Goal: Task Accomplishment & Management: Manage account settings

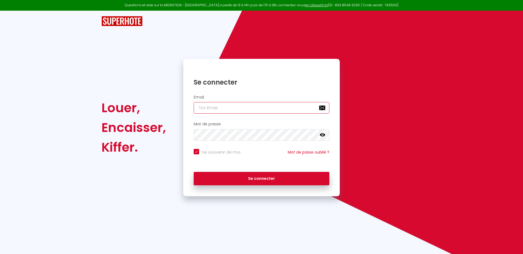
click at [250, 107] on input "email" at bounding box center [262, 107] width 136 height 11
type input "[DOMAIN_NAME][EMAIL_ADDRESS][DOMAIN_NAME]"
click at [194, 172] on button "Se connecter" at bounding box center [262, 179] width 136 height 14
checkbox input "true"
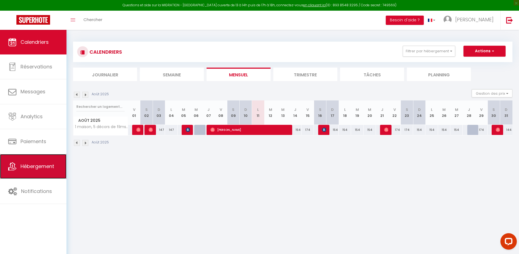
click at [37, 161] on link "Hébergement" at bounding box center [33, 166] width 66 height 25
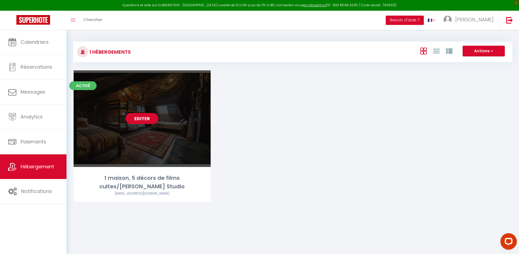
click at [144, 129] on div "Editer" at bounding box center [142, 118] width 137 height 97
select select "3"
select select "2"
select select "1"
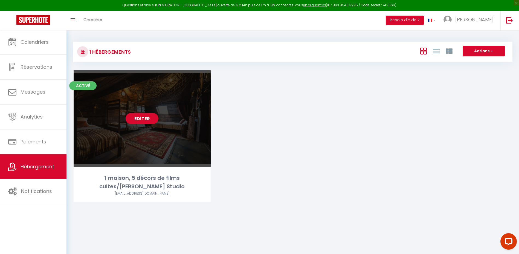
select select "28"
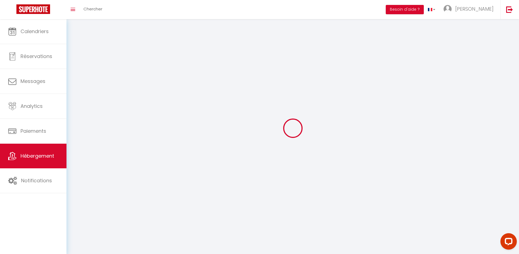
select select
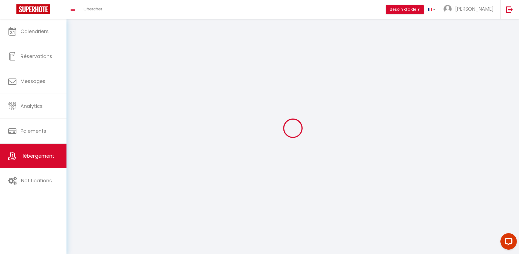
select select
checkbox input "false"
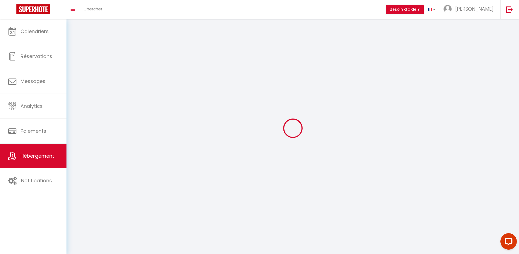
select select
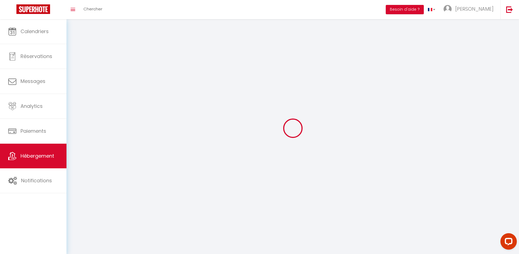
select select
checkbox input "false"
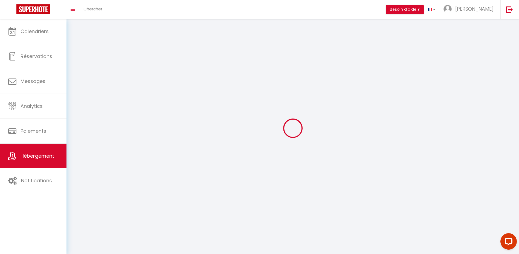
checkbox input "false"
select select
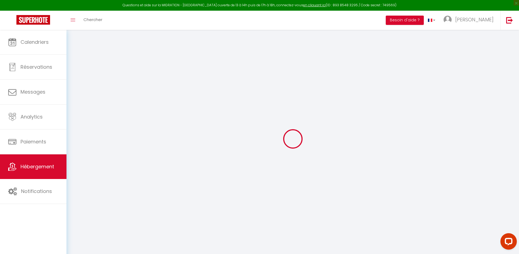
select select
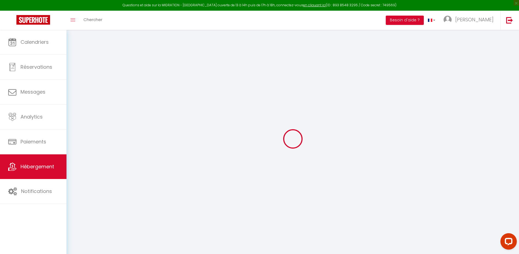
select select
checkbox input "false"
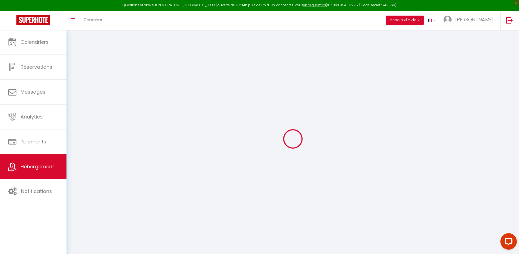
select select
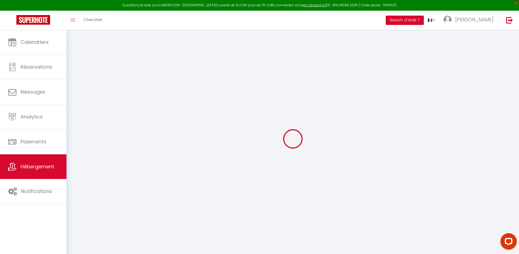
select select
checkbox input "false"
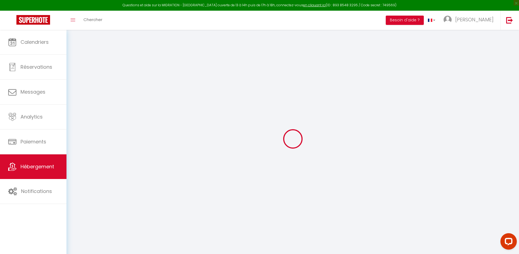
checkbox input "false"
select select
type input "1 maison, 5 décors de films cultes/[PERSON_NAME] Studio"
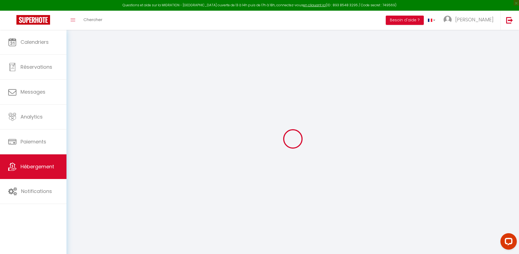
type input "[PERSON_NAME]"
select select "6"
select select "2"
type input "154"
type input "72"
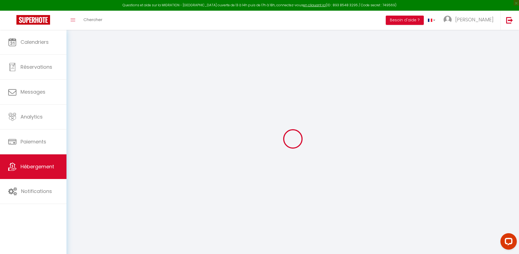
type input "4"
select select
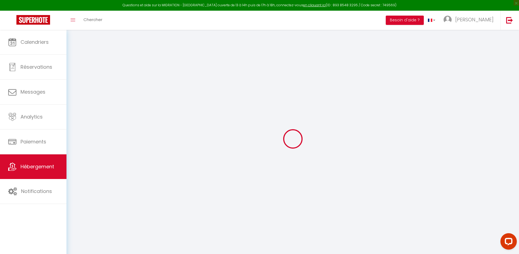
select select
type input "[STREET_ADDRESS]"
type input "77730"
type input "[GEOGRAPHIC_DATA]"
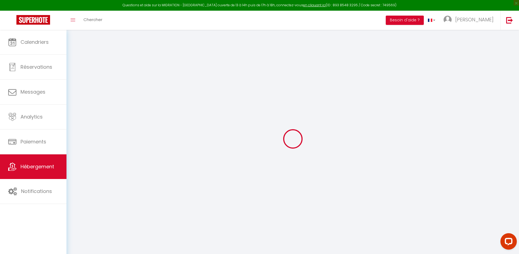
type input "[DOMAIN_NAME][EMAIL_ADDRESS][DOMAIN_NAME]"
select select
checkbox input "false"
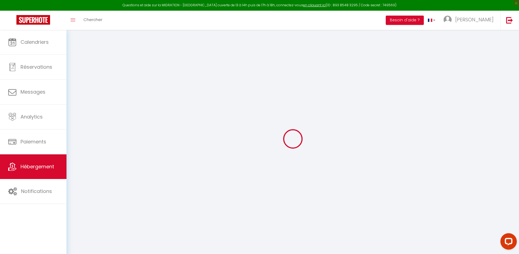
checkbox input "false"
radio input "true"
type input "0"
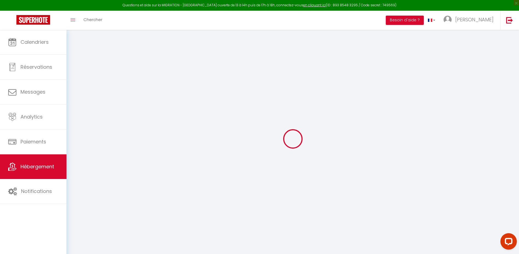
type input "0"
select select
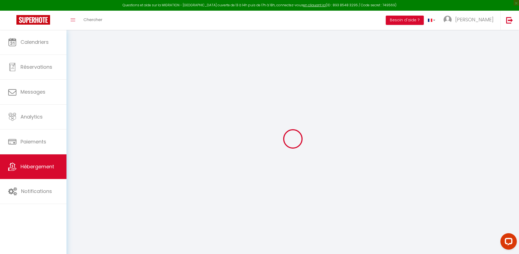
select select
checkbox input "false"
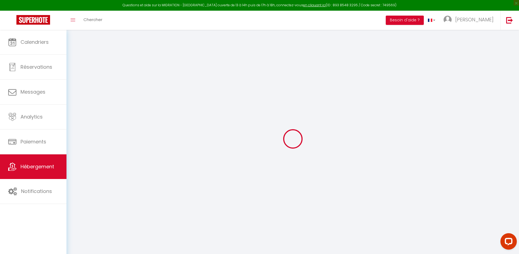
checkbox input "false"
select select "+ 3 %"
select select "+ 36 %"
select select
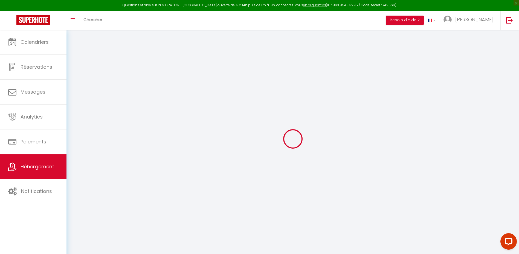
checkbox input "false"
select select "8453-1430252522025560720"
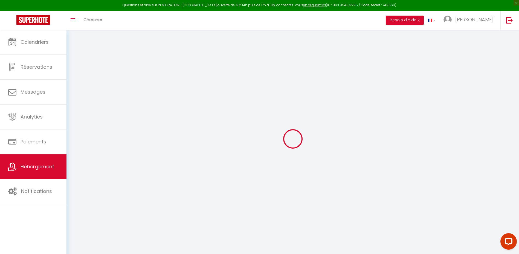
select select "365"
select select "EUR"
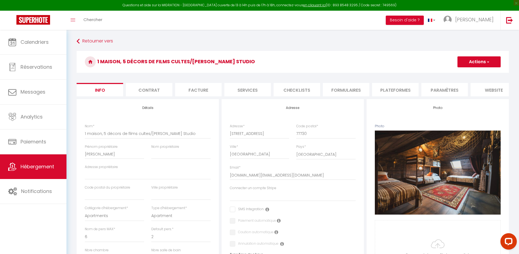
click at [392, 87] on li "Plateformes" at bounding box center [395, 89] width 46 height 13
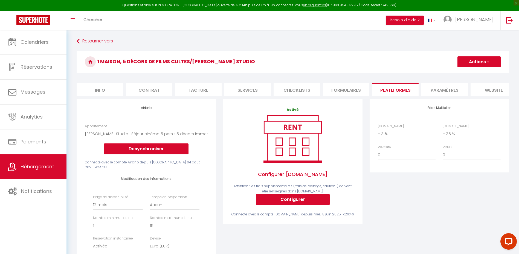
scroll to position [55, 0]
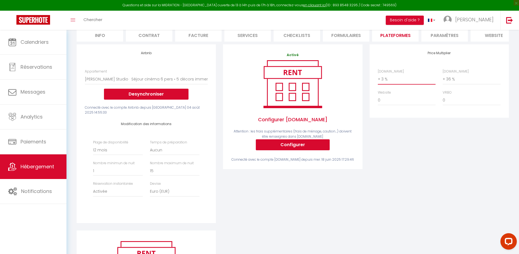
click at [391, 83] on select "0 + 1 % + 2 % + 3 % + 4 % + 5 % + 6 % + 7 % + 8 % + 9 %" at bounding box center [407, 79] width 58 height 10
select select "+ 2 %"
click at [378, 78] on select "0 + 1 % + 2 % + 3 % + 4 % + 5 % + 6 % + 7 % + 8 % + 9 %" at bounding box center [407, 79] width 58 height 10
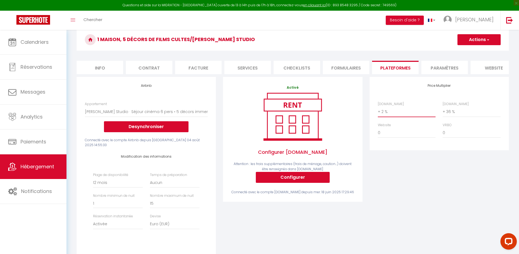
scroll to position [0, 0]
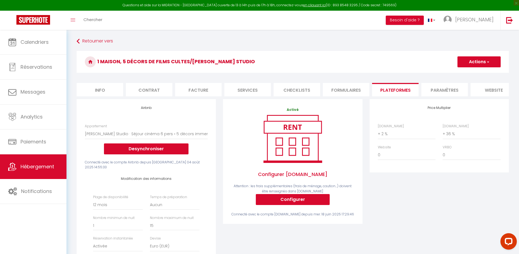
click at [475, 56] on h3 "1 maison, 5 décors de films cultes/[PERSON_NAME] Studio" at bounding box center [293, 62] width 432 height 22
click at [479, 62] on button "Actions" at bounding box center [478, 61] width 43 height 11
click at [473, 76] on link "Enregistrer" at bounding box center [478, 73] width 43 height 7
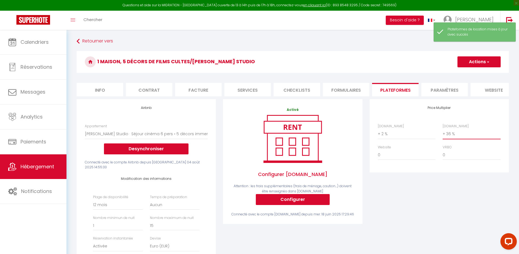
click at [458, 138] on select "0 + 1 % + 2 % + 3 % + 4 % + 5 % + 6 % + 7 % + 8 % + 9 %" at bounding box center [472, 134] width 58 height 10
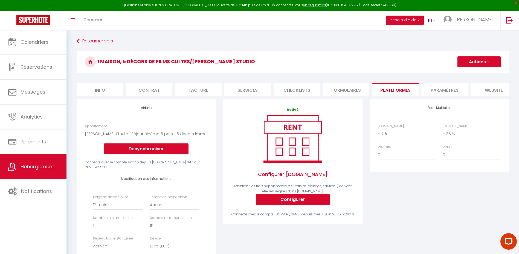
select select "+ 30 %"
click at [443, 133] on select "0 + 1 % + 2 % + 3 % + 4 % + 5 % + 6 % + 7 % + 8 % + 9 %" at bounding box center [472, 134] width 58 height 10
click at [473, 69] on h3 "1 maison, 5 décors de films cultes/[PERSON_NAME] Studio" at bounding box center [293, 62] width 432 height 22
click at [477, 64] on button "Actions" at bounding box center [478, 61] width 43 height 11
click at [475, 75] on link "Enregistrer" at bounding box center [478, 73] width 43 height 7
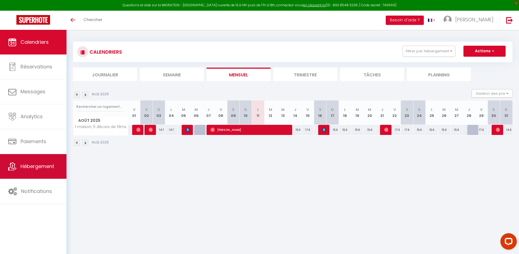
click at [33, 166] on span "Hébergement" at bounding box center [38, 166] width 34 height 7
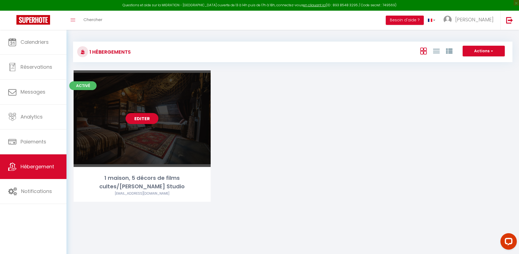
click at [140, 149] on div "Editer" at bounding box center [142, 118] width 137 height 97
select select "3"
select select "2"
select select "1"
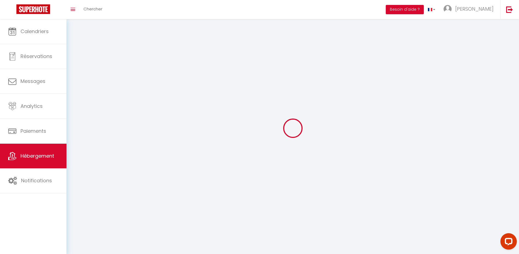
click at [143, 178] on div at bounding box center [292, 128] width 439 height 205
select select
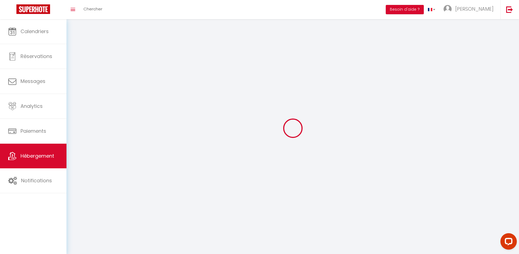
select select
select select "1"
select select
checkbox input "false"
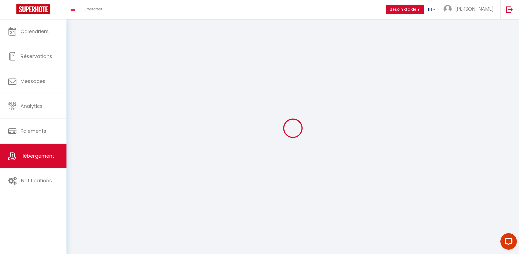
checkbox input "false"
select select "28"
select select
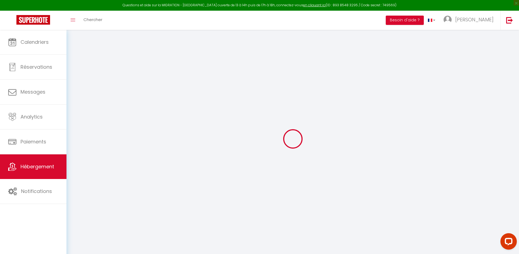
scroll to position [30, 0]
select select
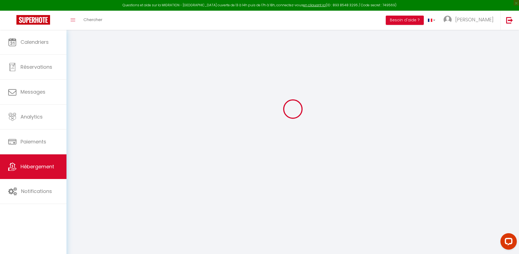
select select
checkbox input "false"
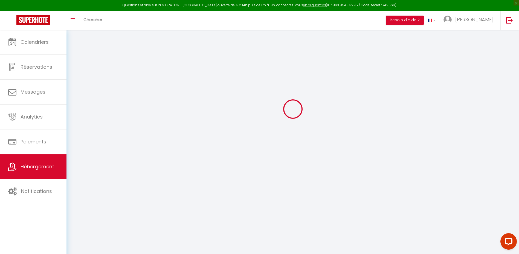
checkbox input "false"
select select
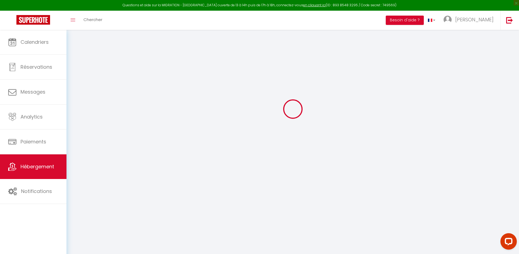
select select
checkbox input "false"
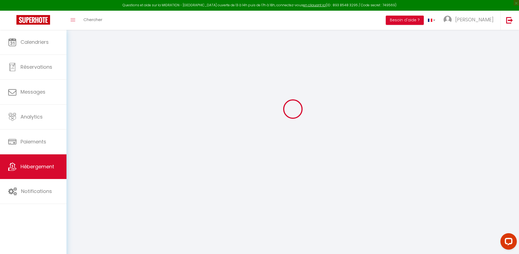
checkbox input "false"
select select
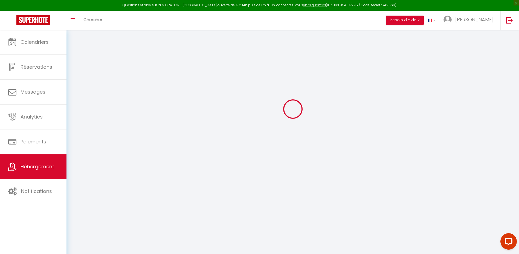
select select
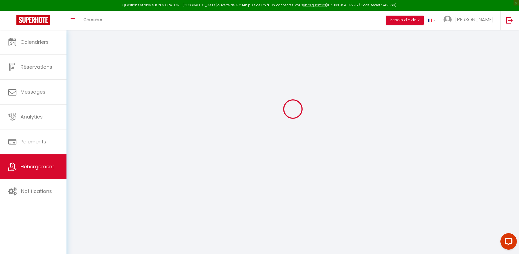
select select
checkbox input "false"
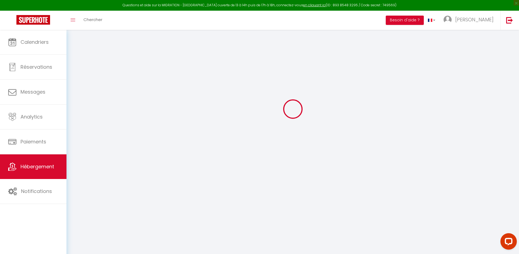
select select
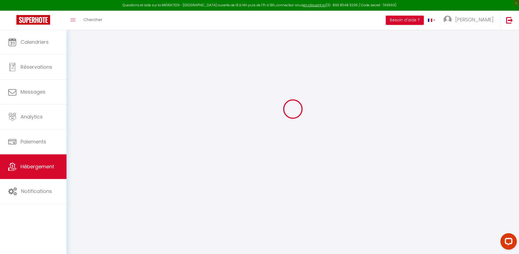
select select
checkbox input "false"
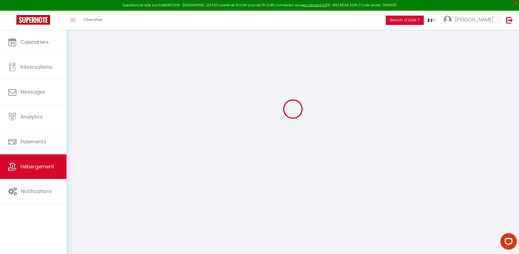
checkbox input "false"
select select
type input "1 maison, 5 décors de films cultes/[PERSON_NAME] Studio"
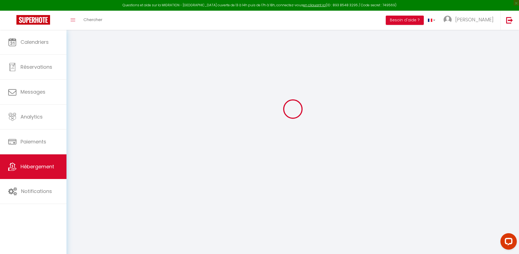
type input "[PERSON_NAME]"
select select "6"
select select "2"
type input "154"
type input "72"
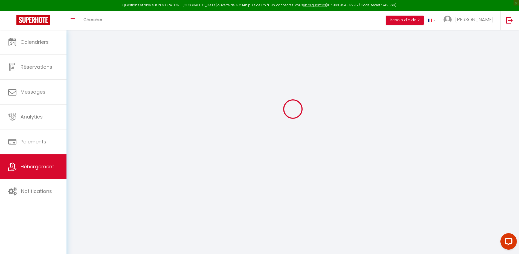
type input "4"
select select
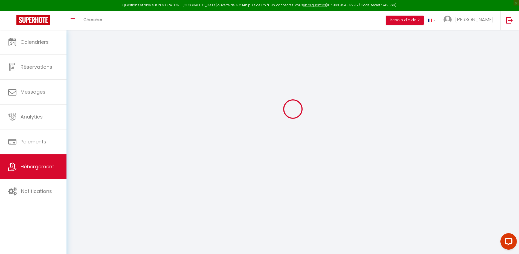
select select
type input "[STREET_ADDRESS]"
type input "77730"
type input "[GEOGRAPHIC_DATA]"
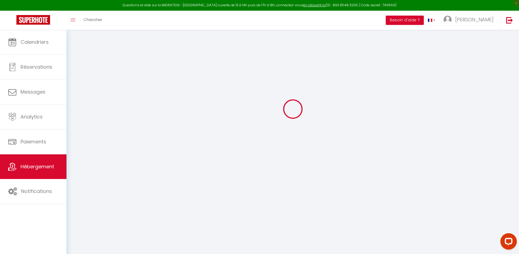
type input "[DOMAIN_NAME][EMAIL_ADDRESS][DOMAIN_NAME]"
select select
checkbox input "false"
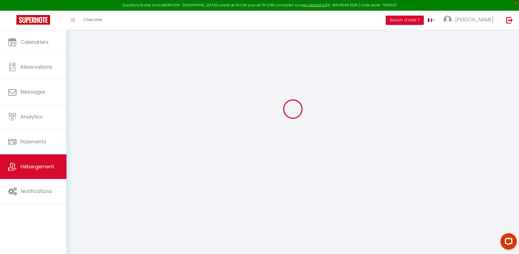
checkbox input "false"
radio input "true"
type input "0"
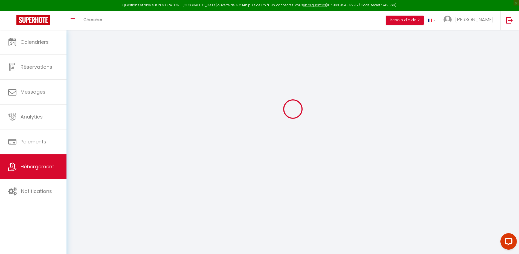
type input "0"
select select
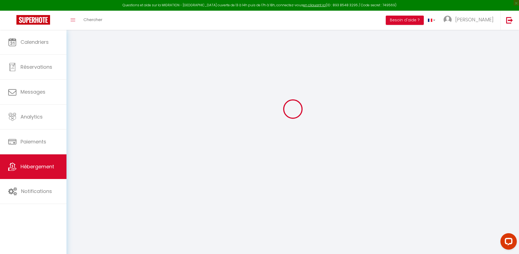
select select
checkbox input "false"
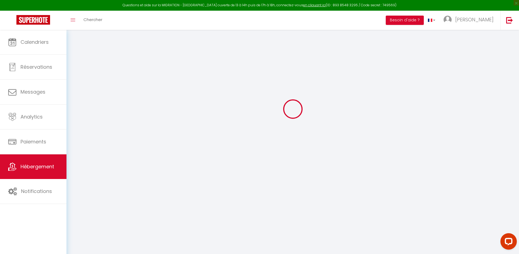
checkbox input "false"
select select
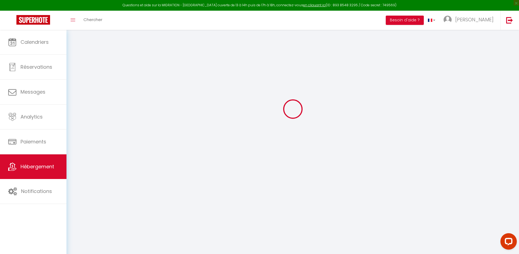
select select
checkbox input "false"
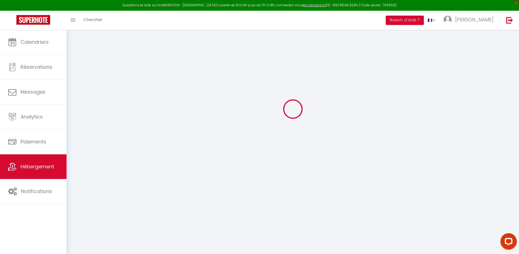
checkbox input "false"
select select
checkbox input "false"
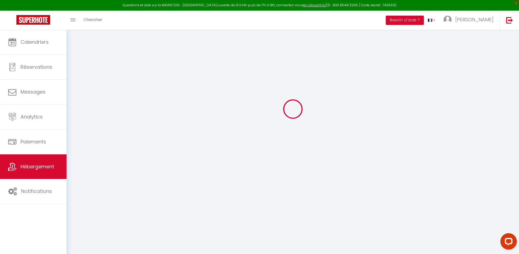
checkbox input "false"
select select "17:00"
select select
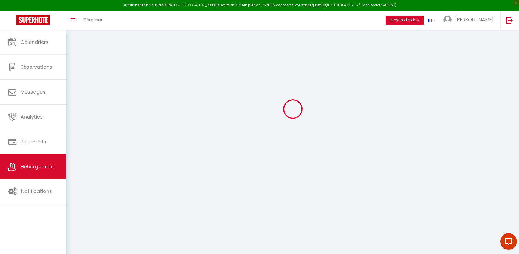
select select "11:00"
select select "30"
select select "120"
select select
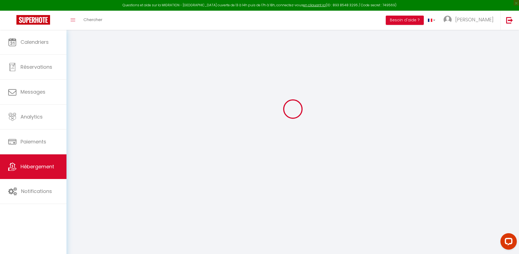
checkbox input "false"
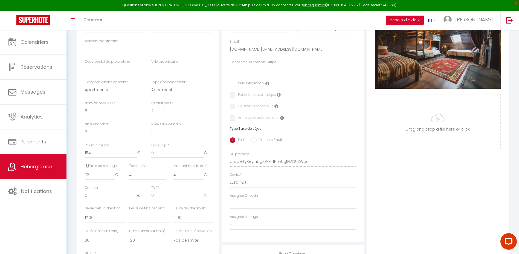
scroll to position [221, 0]
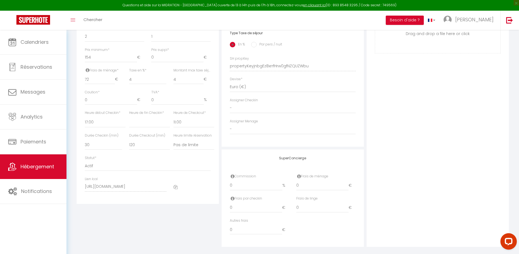
click at [173, 190] on div at bounding box center [192, 186] width 44 height 21
click at [175, 189] on icon at bounding box center [175, 187] width 4 height 4
